Goal: Find specific page/section: Find specific page/section

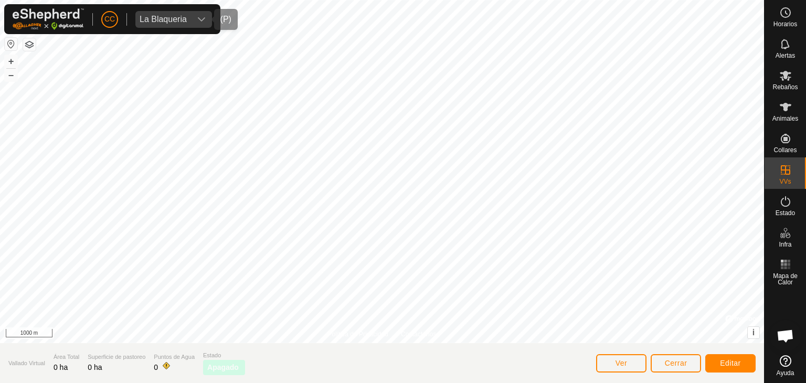
click at [173, 19] on div "La Blaqueria" at bounding box center [163, 19] width 47 height 8
type input "[PERSON_NAME]"
click at [231, 71] on li "Lordan S.C - 24209 - Lordan S.C - 24209" at bounding box center [247, 70] width 223 height 21
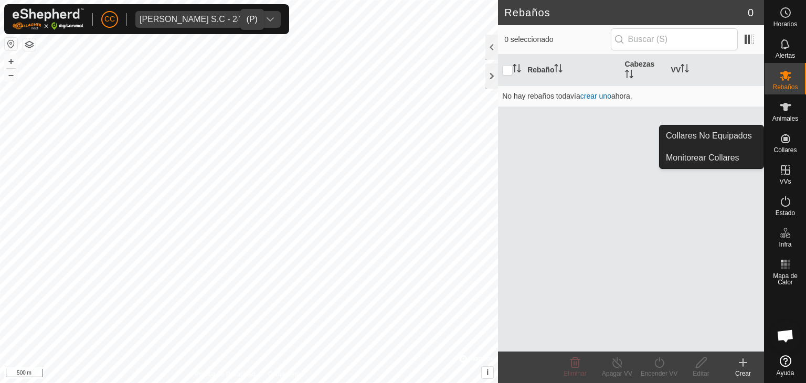
click at [791, 142] on icon at bounding box center [786, 138] width 13 height 13
click at [706, 134] on link "Collares No Equipados" at bounding box center [712, 135] width 104 height 21
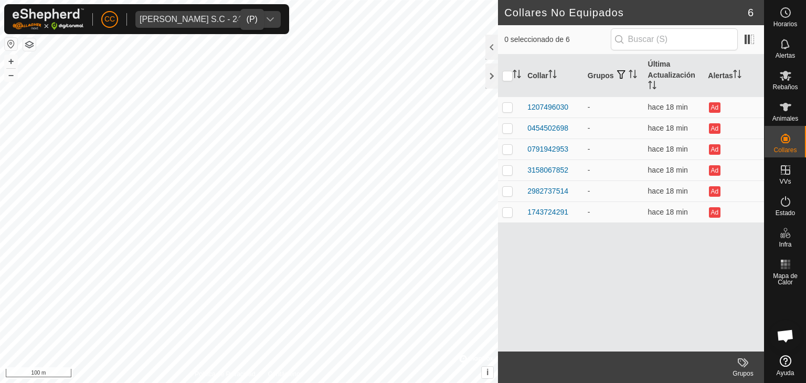
click at [9, 39] on button "button" at bounding box center [11, 44] width 13 height 13
click at [193, 17] on div "[PERSON_NAME] S.C - 24209" at bounding box center [198, 19] width 116 height 8
type input "v"
